Goal: Task Accomplishment & Management: Manage account settings

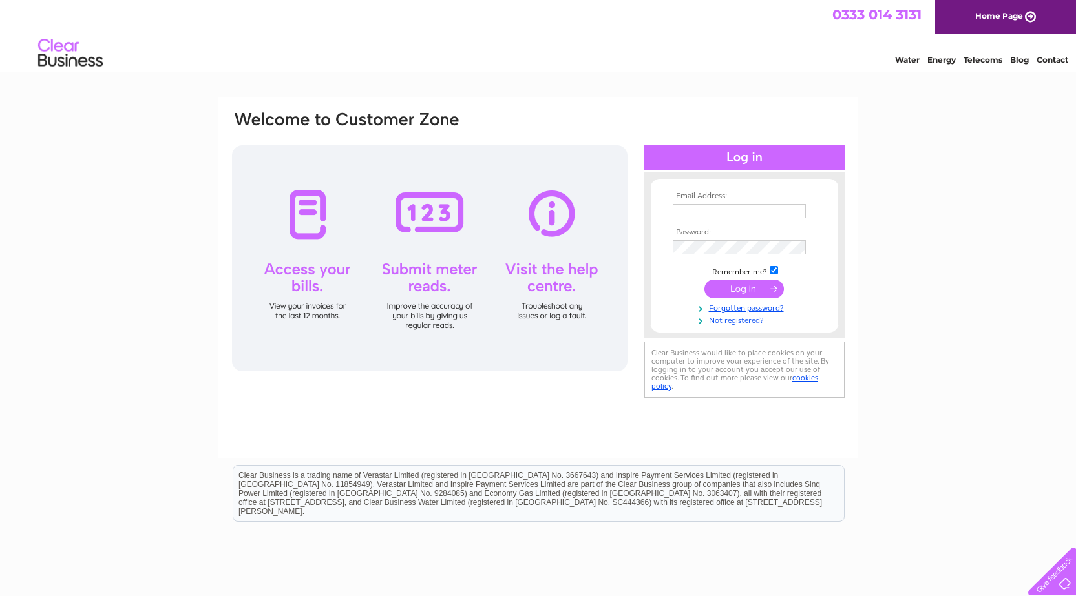
click at [713, 201] on td at bounding box center [744, 211] width 150 height 21
click at [705, 216] on input "text" at bounding box center [740, 212] width 134 height 16
type input "info@kvnhairandbeauty.com"
click at [740, 286] on input "submit" at bounding box center [743, 289] width 79 height 18
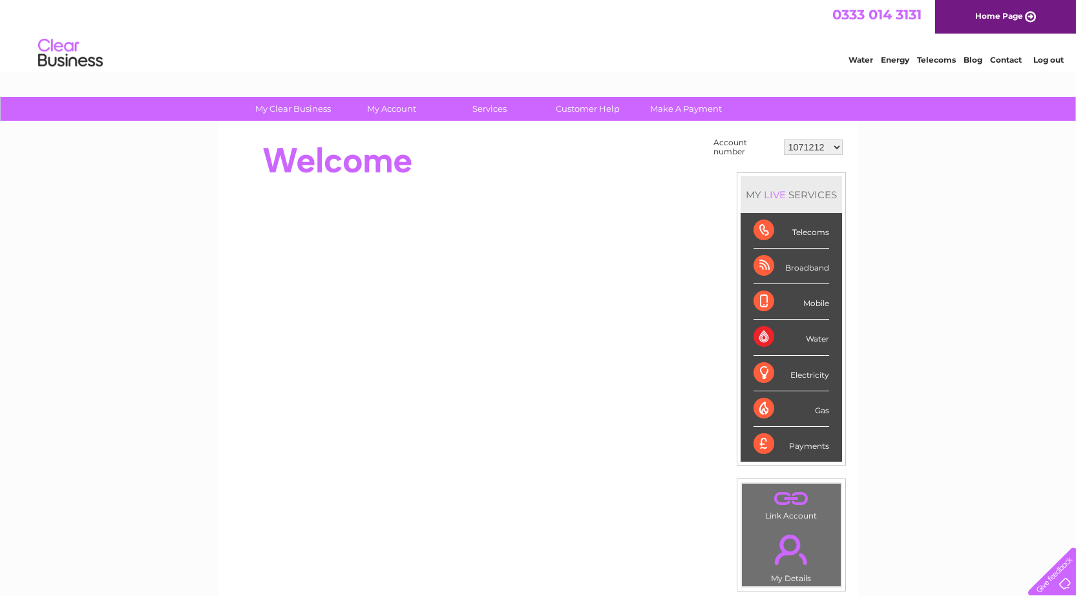
click at [794, 143] on select "1071212 30285650" at bounding box center [813, 148] width 59 height 16
select select "30285650"
click at [784, 140] on select "1071212 30285650" at bounding box center [813, 148] width 59 height 16
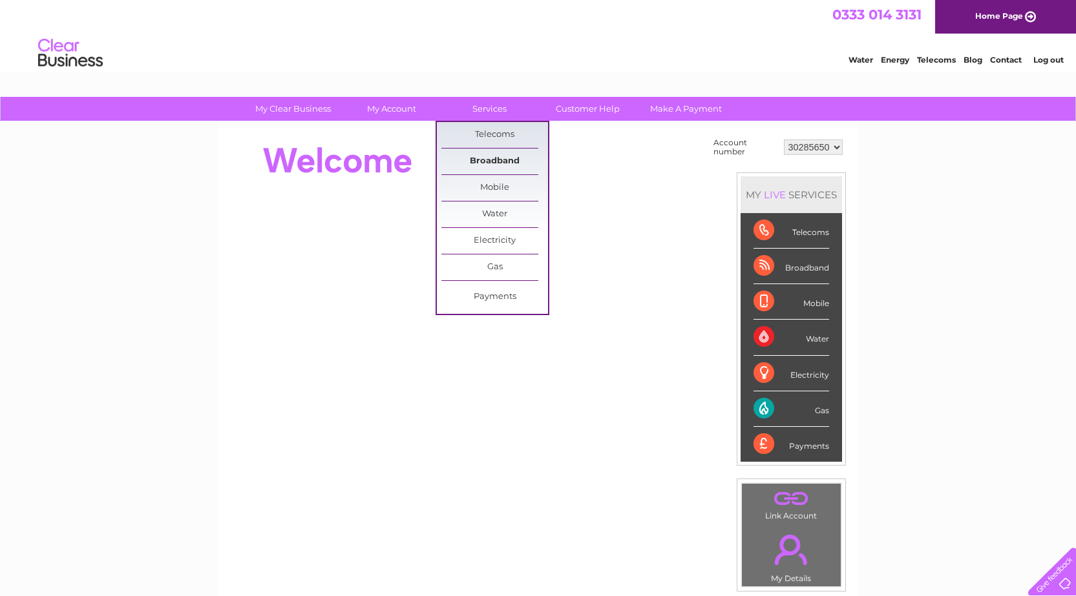
click at [507, 162] on link "Broadband" at bounding box center [494, 162] width 107 height 26
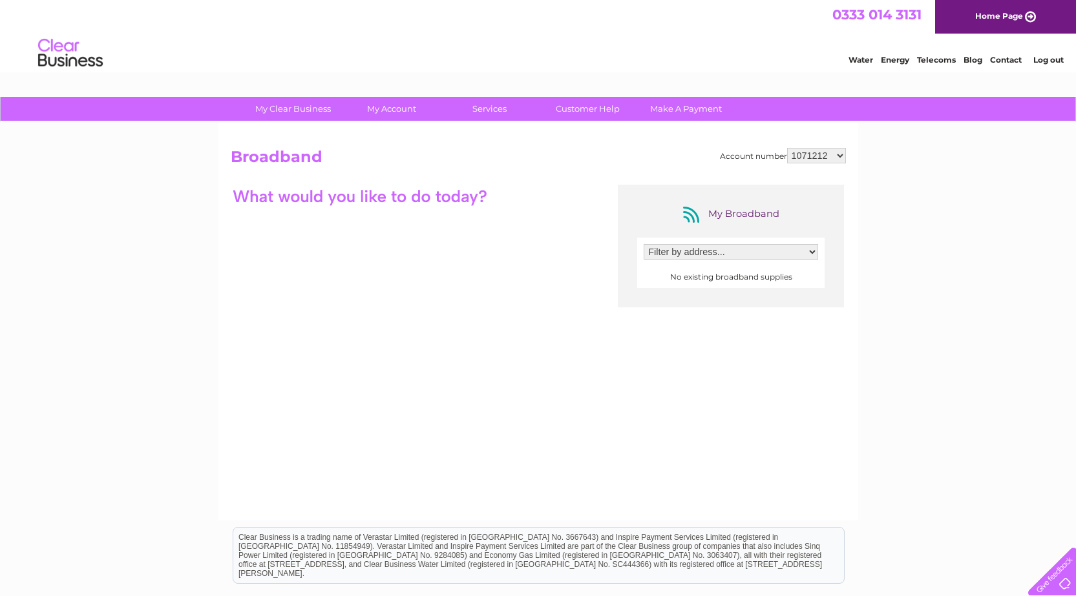
click at [809, 251] on select "Filter by address..." at bounding box center [731, 252] width 174 height 16
click at [834, 153] on select "1071212 30285650" at bounding box center [816, 156] width 59 height 16
select select "30285650"
click at [787, 148] on select "1071212 30285650" at bounding box center [816, 156] width 59 height 16
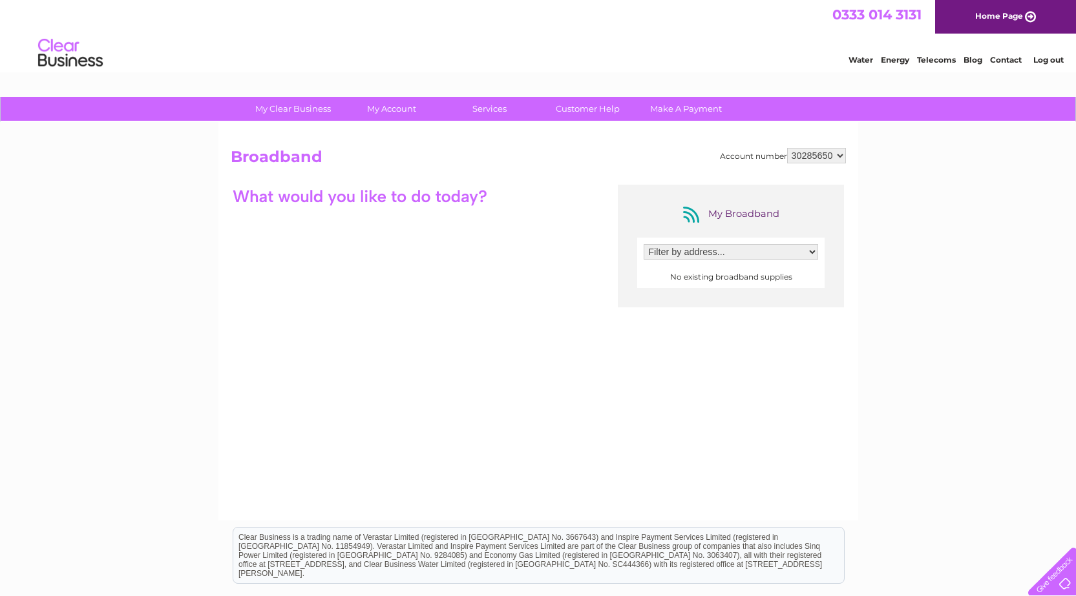
click at [735, 252] on select "Filter by address..." at bounding box center [731, 252] width 174 height 16
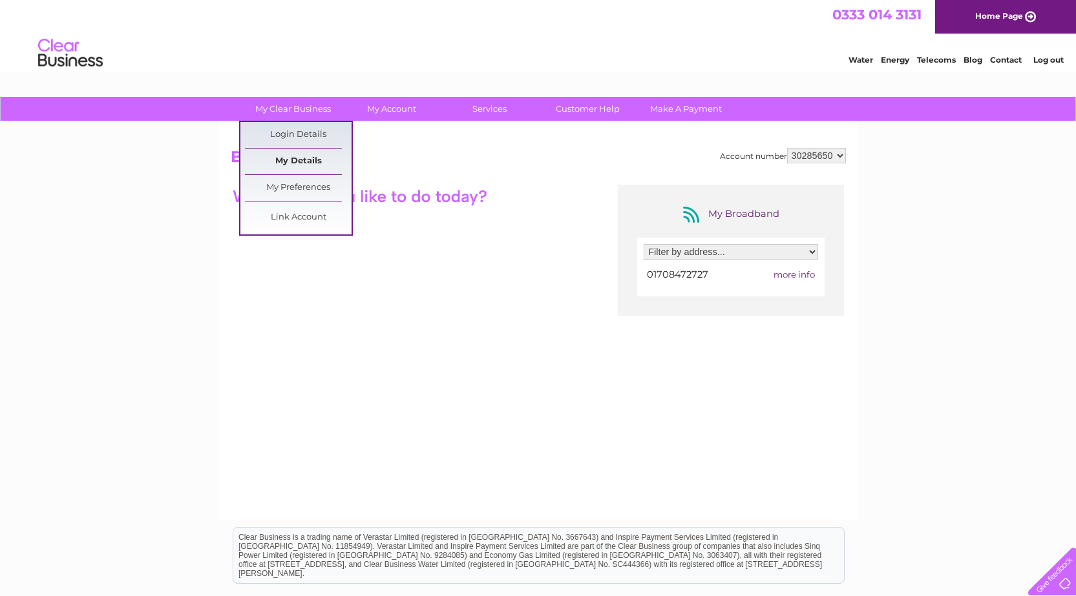
click at [286, 160] on link "My Details" at bounding box center [298, 162] width 107 height 26
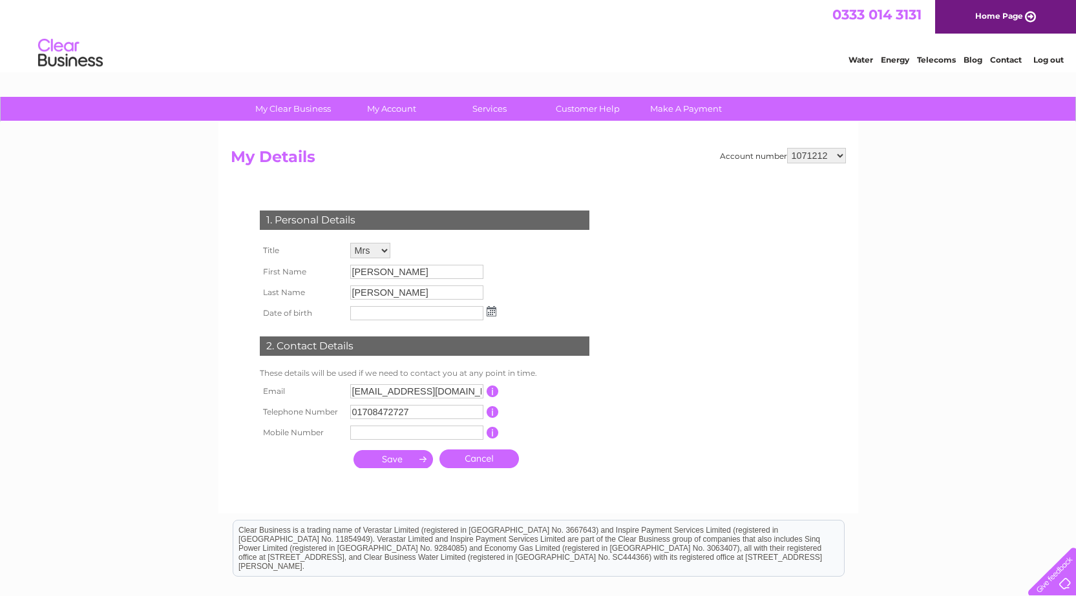
click at [814, 154] on select "1071212 30285650" at bounding box center [816, 156] width 59 height 16
select select "30285650"
click at [787, 148] on select "1071212 30285650" at bounding box center [816, 156] width 59 height 16
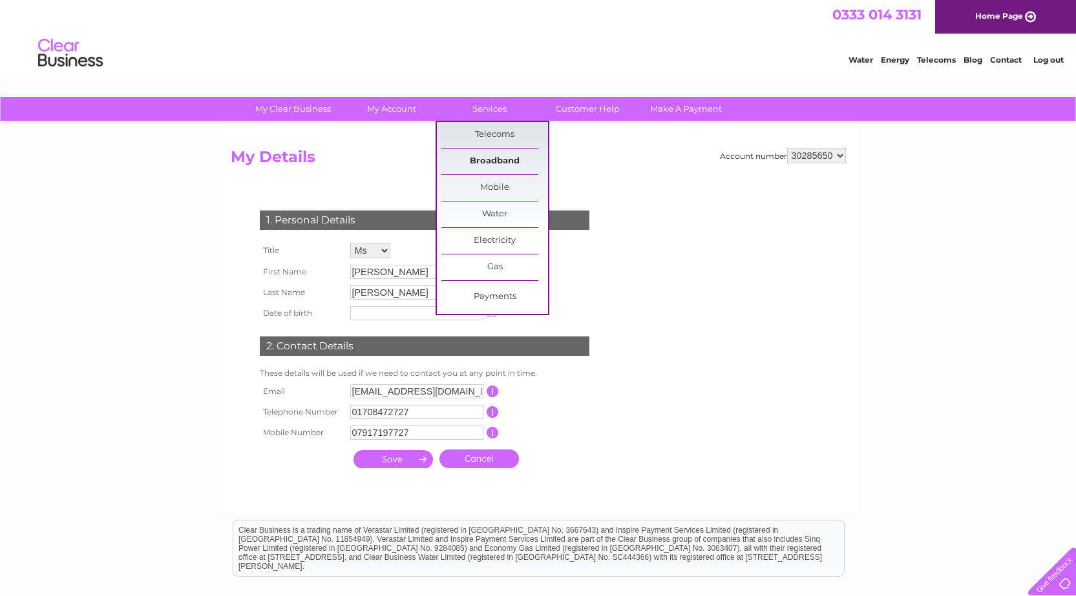
click at [490, 158] on link "Broadband" at bounding box center [494, 162] width 107 height 26
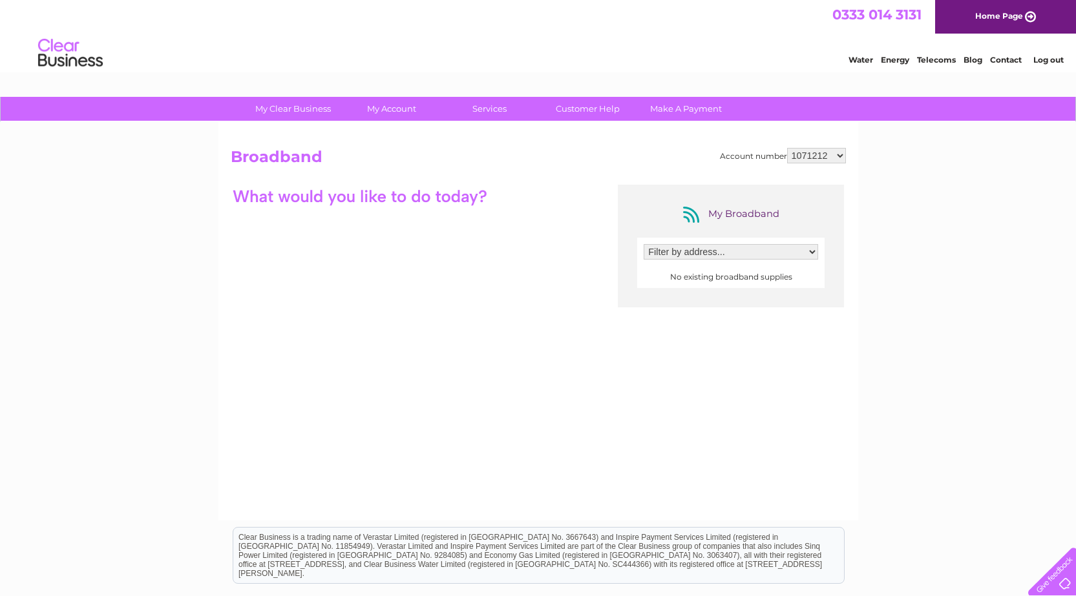
click at [839, 154] on select "1071212 30285650" at bounding box center [816, 156] width 59 height 16
select select "30285650"
click at [787, 148] on select "1071212 30285650" at bounding box center [816, 156] width 59 height 16
click at [780, 273] on span "more info" at bounding box center [794, 274] width 41 height 10
click at [799, 273] on span "more info" at bounding box center [794, 274] width 41 height 10
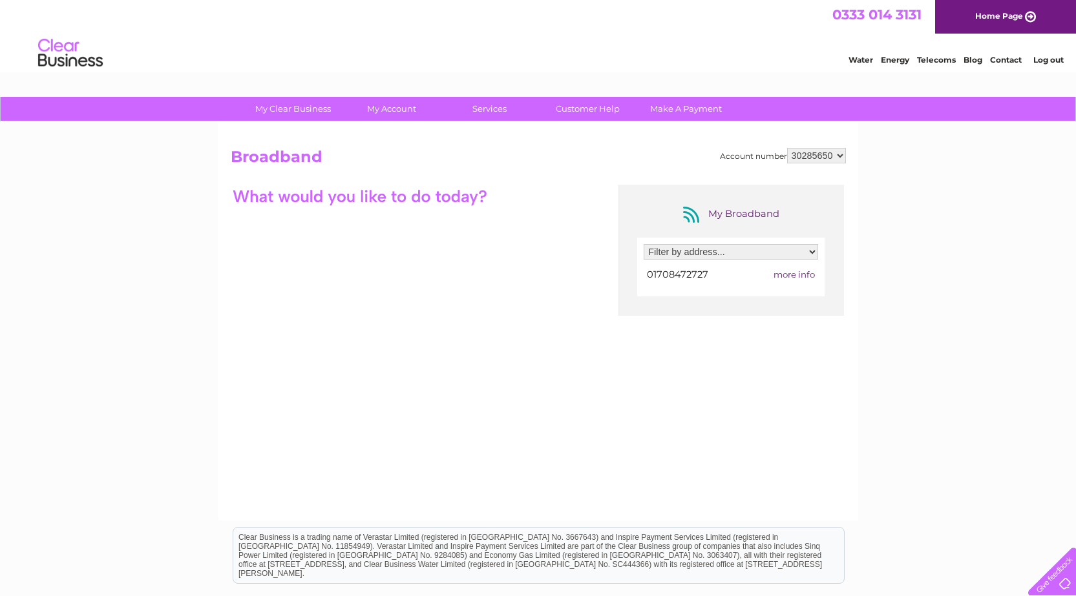
click at [805, 270] on span "more info" at bounding box center [794, 274] width 41 height 10
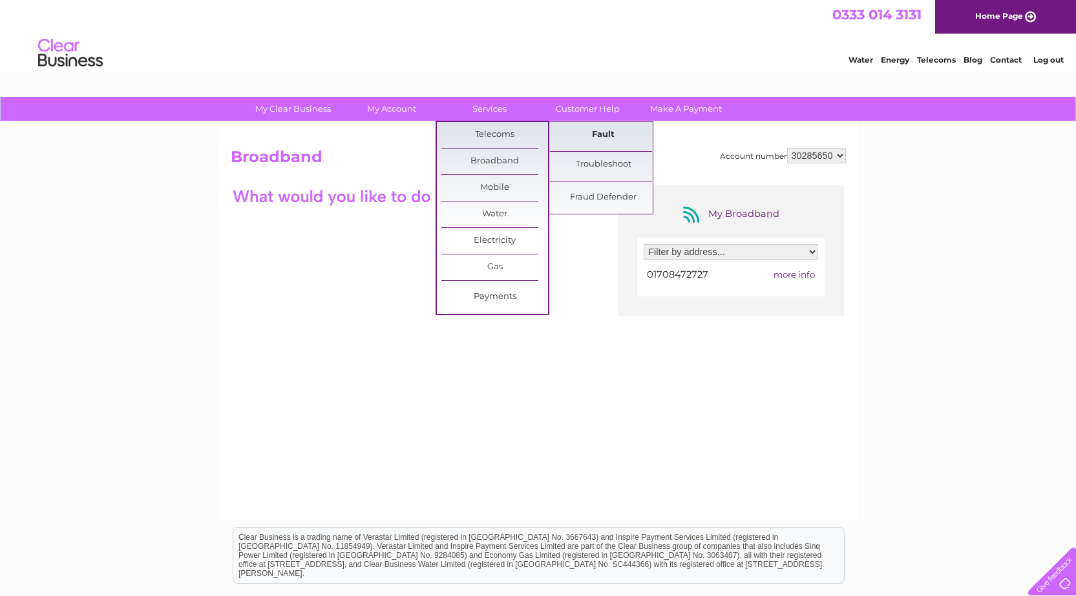
click at [620, 134] on link "Fault" at bounding box center [603, 135] width 107 height 26
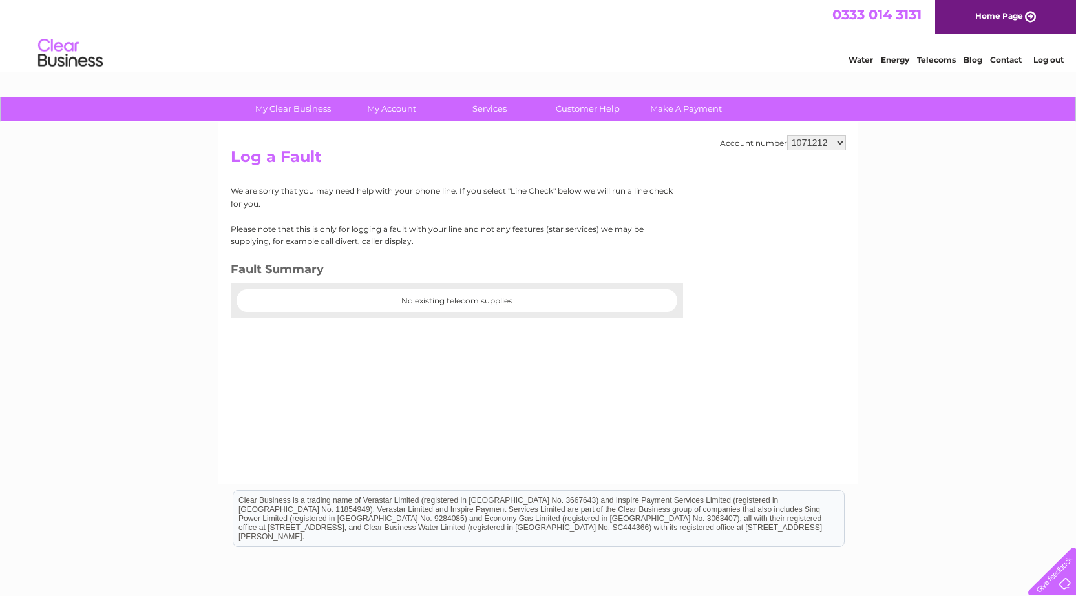
click at [791, 144] on select "1071212 30285650" at bounding box center [816, 143] width 59 height 16
select select "30285650"
click at [787, 135] on select "1071212 30285650" at bounding box center [816, 143] width 59 height 16
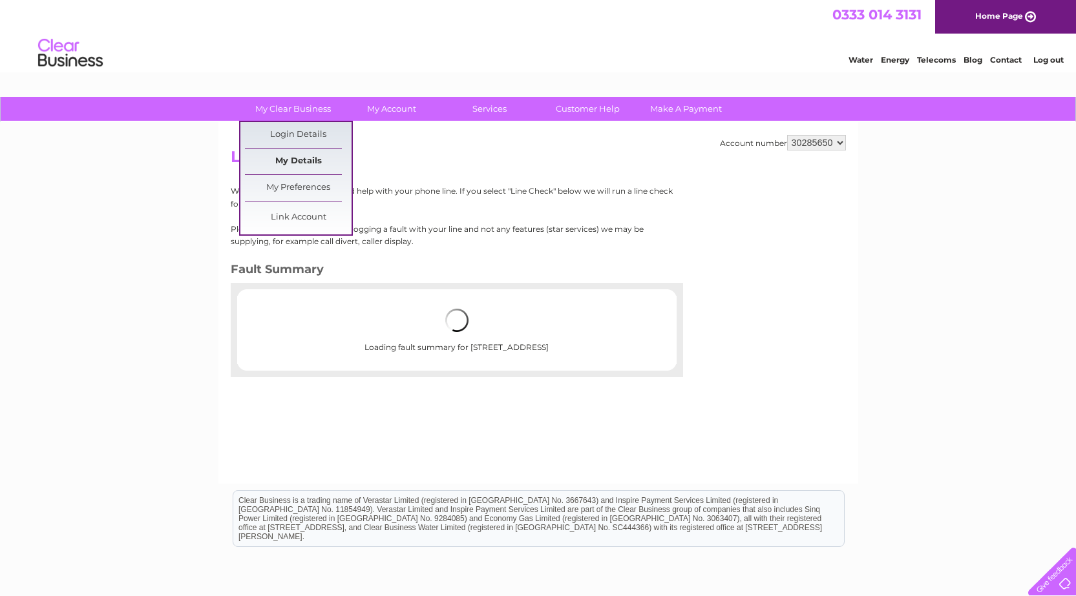
click at [299, 158] on link "My Details" at bounding box center [298, 162] width 107 height 26
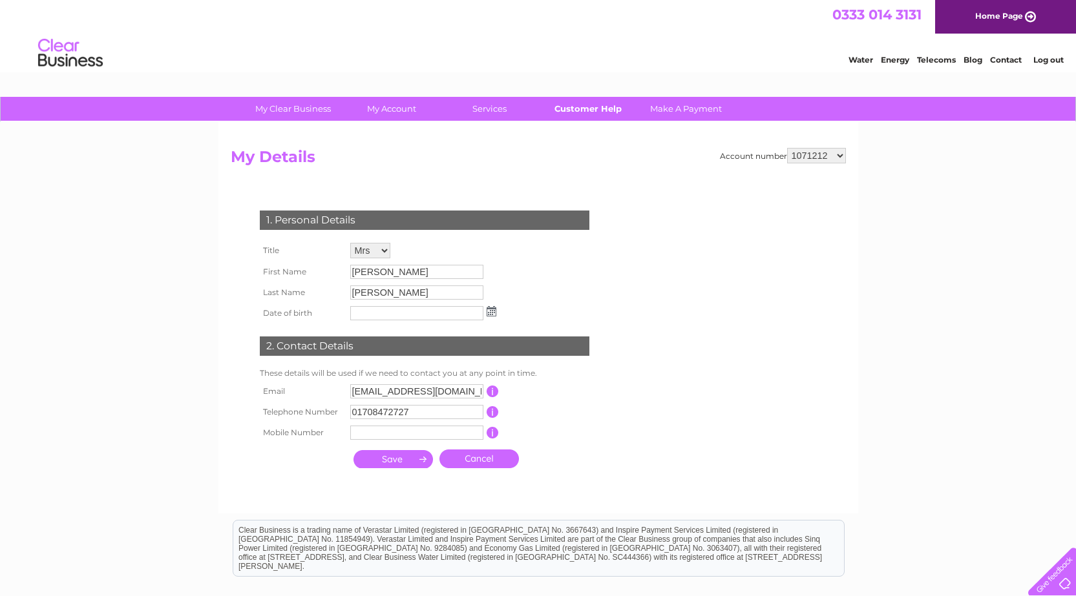
click at [585, 112] on link "Customer Help" at bounding box center [587, 109] width 107 height 24
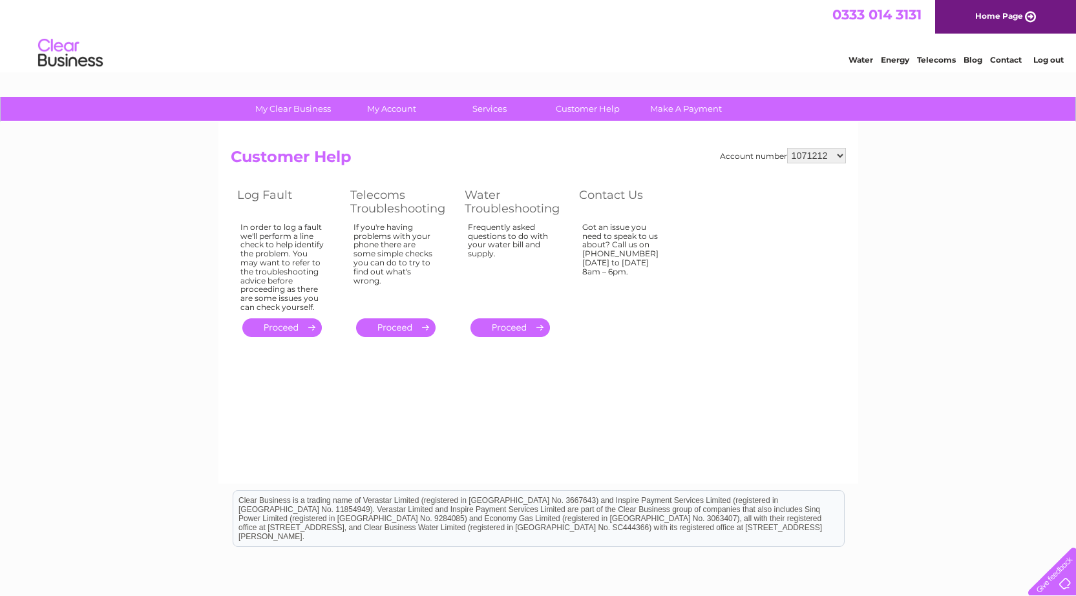
click at [812, 162] on select "1071212 30285650" at bounding box center [816, 156] width 59 height 16
select select "30285650"
click at [787, 148] on select "1071212 30285650" at bounding box center [816, 156] width 59 height 16
click at [1047, 57] on link "Log out" at bounding box center [1048, 60] width 30 height 10
